Goal: Task Accomplishment & Management: Use online tool/utility

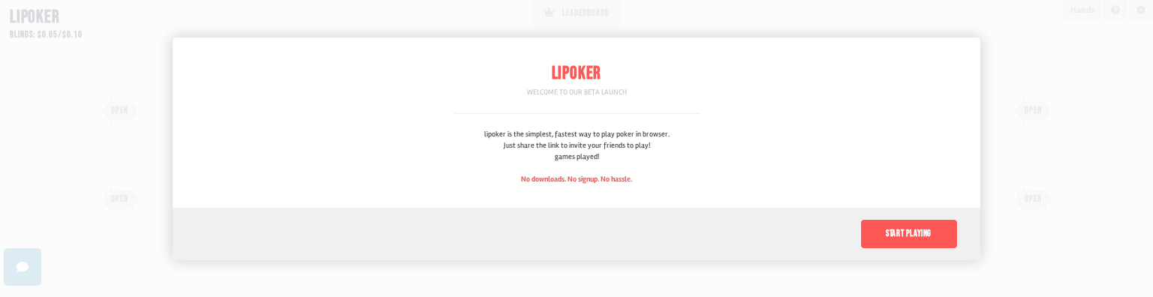
scroll to position [113, 0]
click at [927, 238] on button "Start playing" at bounding box center [909, 234] width 98 height 30
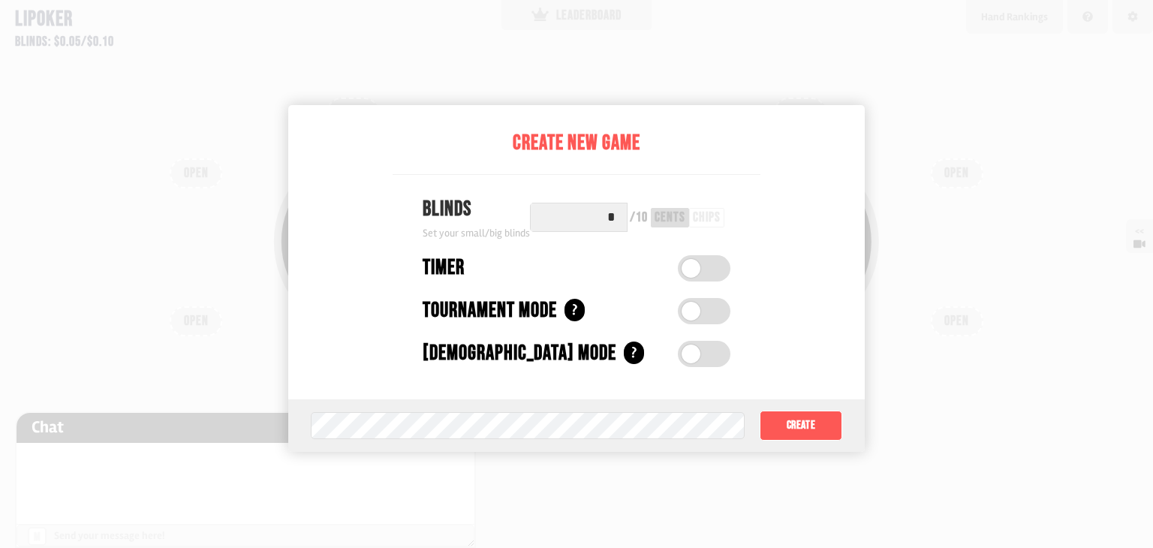
scroll to position [150, 0]
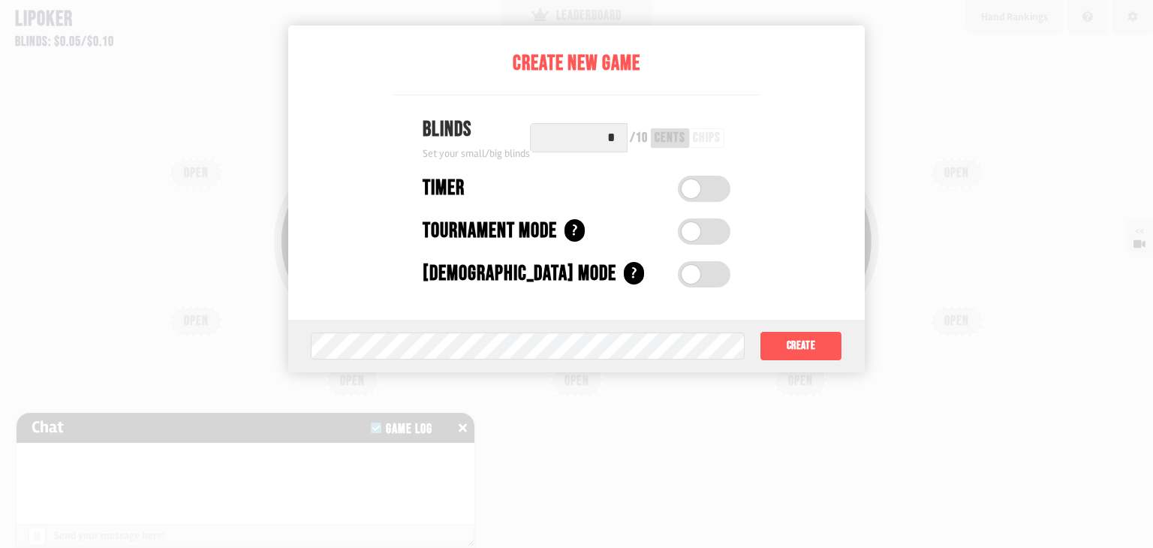
click at [582, 143] on input "*" at bounding box center [579, 137] width 98 height 29
click at [702, 142] on div "chips" at bounding box center [707, 138] width 28 height 14
click at [669, 131] on div "cents" at bounding box center [669, 138] width 31 height 14
click at [789, 296] on button "Create" at bounding box center [800, 346] width 83 height 30
